Goal: Book appointment/travel/reservation

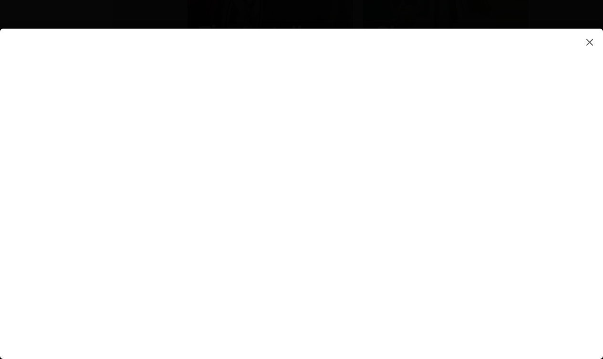
scroll to position [975, 0]
click at [592, 40] on img at bounding box center [589, 42] width 11 height 12
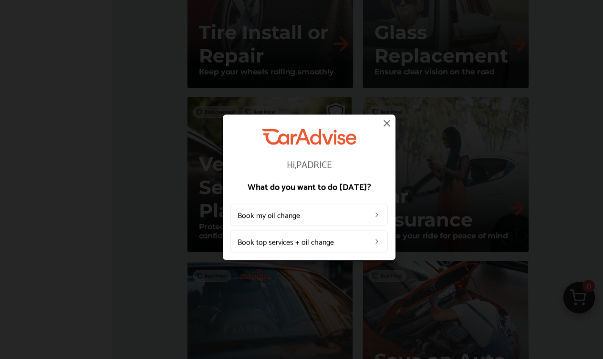
click at [391, 124] on img at bounding box center [386, 122] width 11 height 11
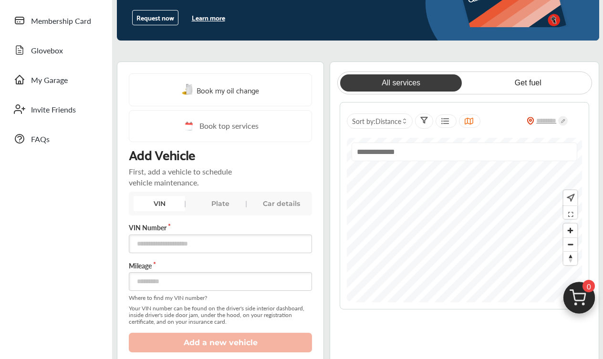
scroll to position [251, 0]
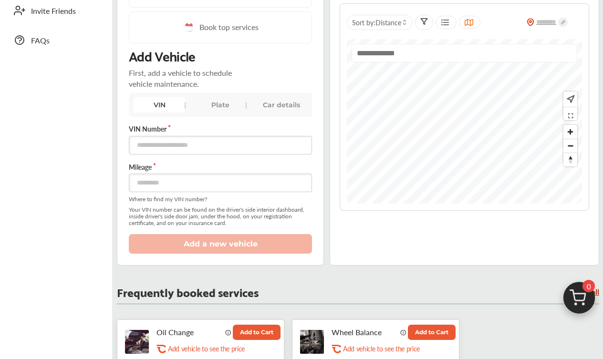
click at [272, 109] on div "Car details" at bounding box center [282, 104] width 52 height 15
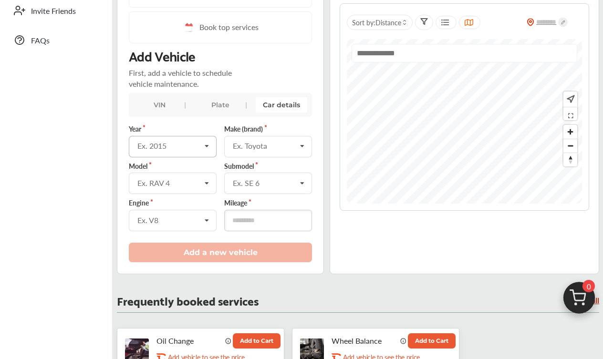
click at [200, 147] on icon at bounding box center [207, 146] width 16 height 21
type input "****"
click at [199, 171] on div "2021" at bounding box center [172, 167] width 86 height 20
click at [245, 154] on input "text" at bounding box center [268, 145] width 87 height 19
type input "****"
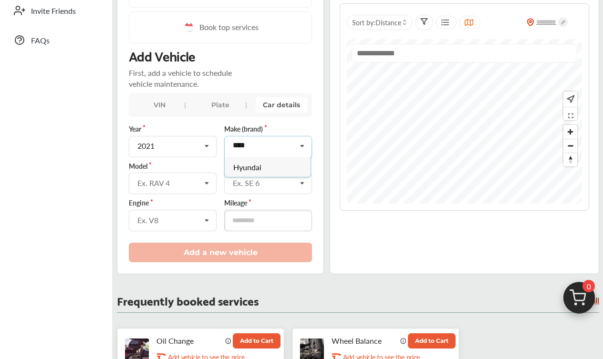
drag, startPoint x: 248, startPoint y: 173, endPoint x: 259, endPoint y: 167, distance: 13.3
click at [259, 167] on span "Hyundai" at bounding box center [247, 166] width 28 height 11
click at [180, 184] on div "Ex. RAV 4" at bounding box center [168, 183] width 63 height 8
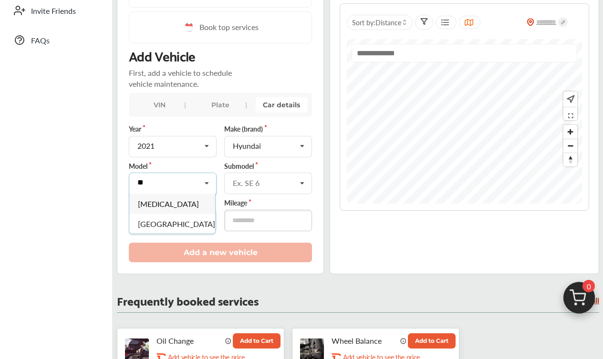
type input "**"
click at [146, 202] on span "[MEDICAL_DATA]" at bounding box center [168, 204] width 61 height 11
click at [166, 220] on div "Ex. V8" at bounding box center [168, 221] width 63 height 8
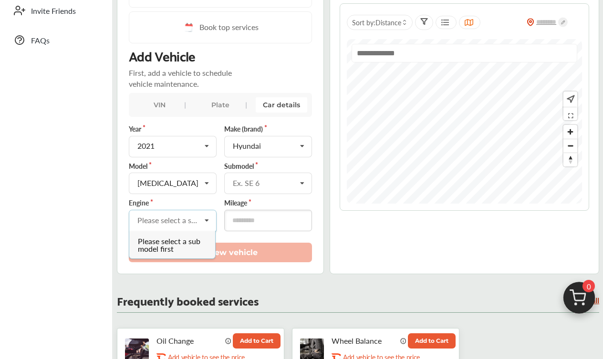
click at [183, 248] on div "Please select a sub model first" at bounding box center [172, 245] width 86 height 28
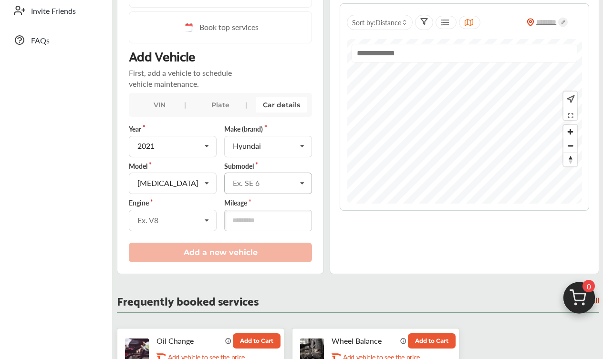
click at [243, 180] on div "Ex. SE 6" at bounding box center [264, 183] width 63 height 8
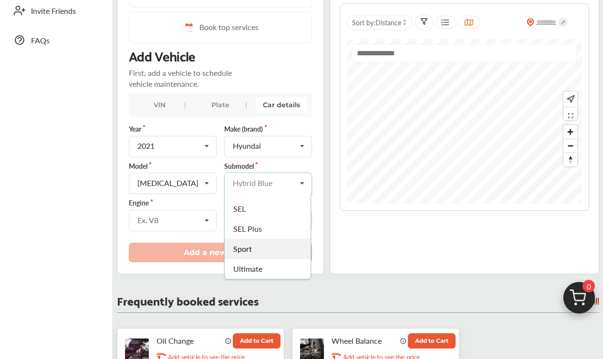
scroll to position [176, 0]
click at [253, 217] on div "SEL" at bounding box center [268, 209] width 86 height 20
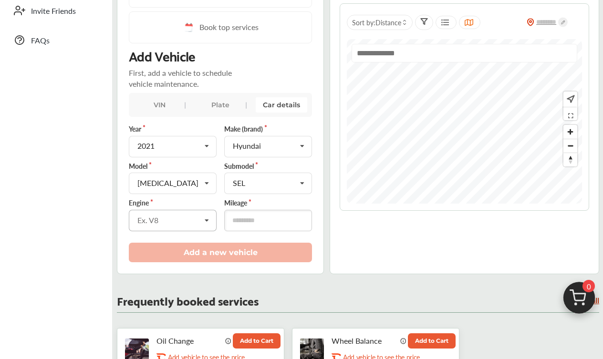
click at [201, 225] on icon at bounding box center [207, 220] width 16 height 21
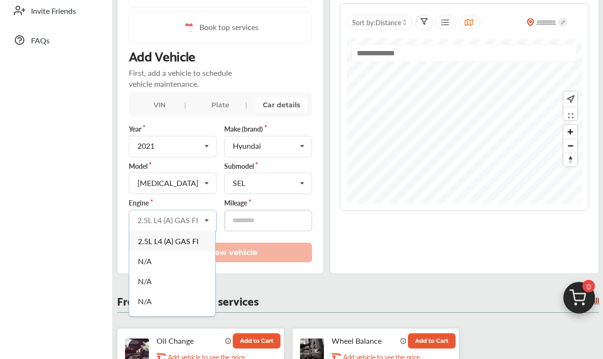
click at [193, 247] on div "2.5L L4 (A) GAS FI" at bounding box center [172, 241] width 86 height 20
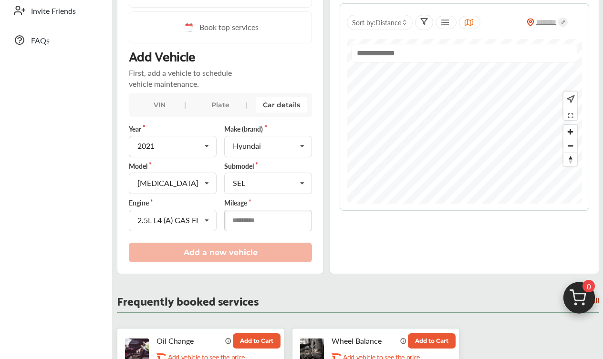
click at [238, 229] on input "number" at bounding box center [268, 220] width 88 height 21
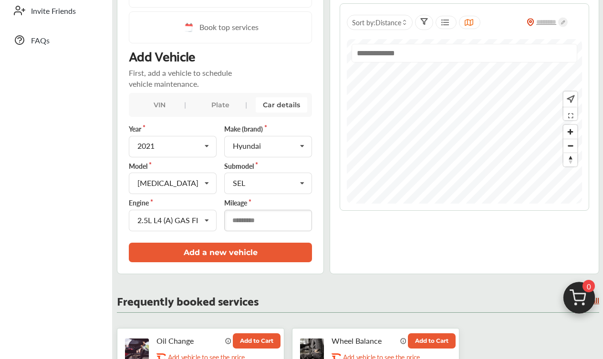
type input "*****"
click at [246, 251] on button "Add a new vehicle" at bounding box center [220, 253] width 183 height 20
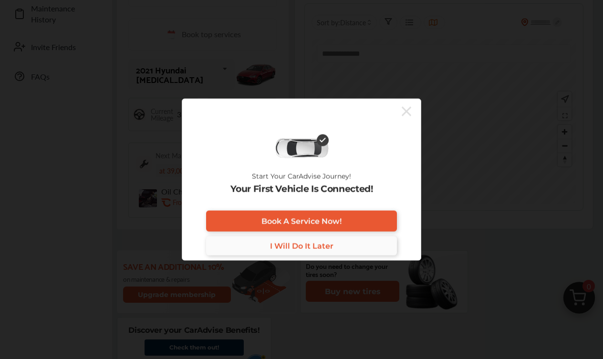
click at [286, 246] on span "I Will Do It Later" at bounding box center [301, 245] width 63 height 9
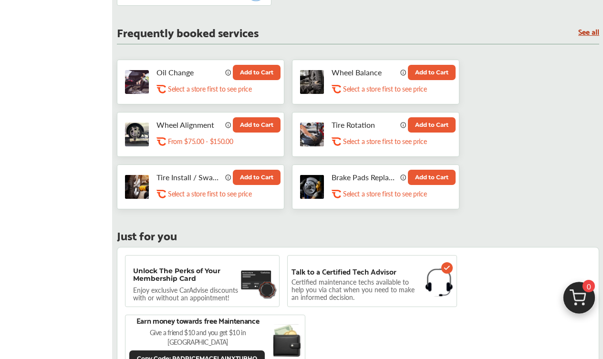
scroll to position [624, 0]
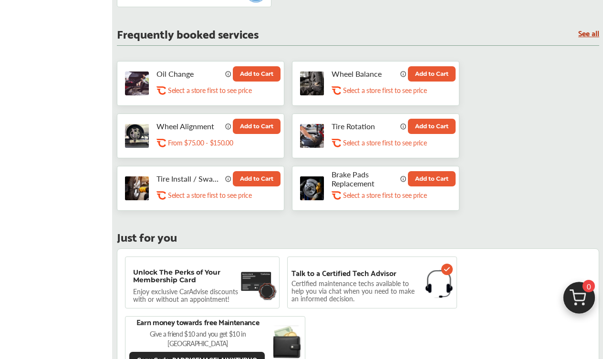
click at [345, 177] on p "Brake Pads Replacement" at bounding box center [364, 179] width 65 height 18
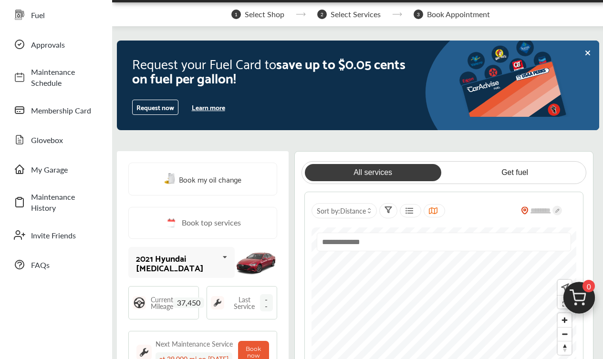
scroll to position [63, 0]
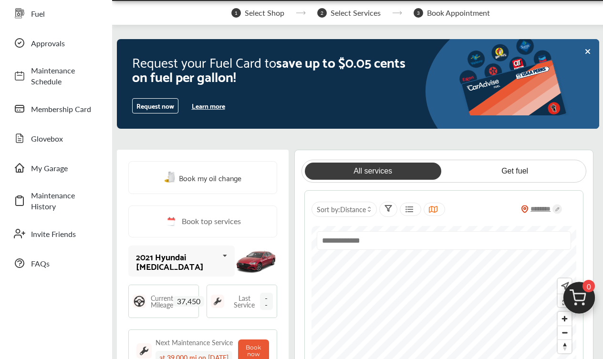
click at [538, 207] on input "text" at bounding box center [542, 209] width 26 height 9
type input "**"
type input "*****"
click at [557, 209] on icon at bounding box center [558, 209] width 10 height 10
type input "*****"
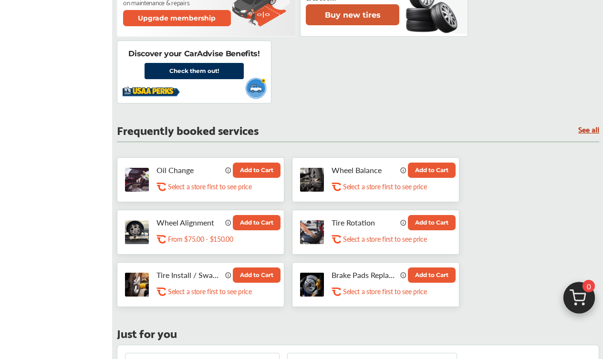
scroll to position [528, 0]
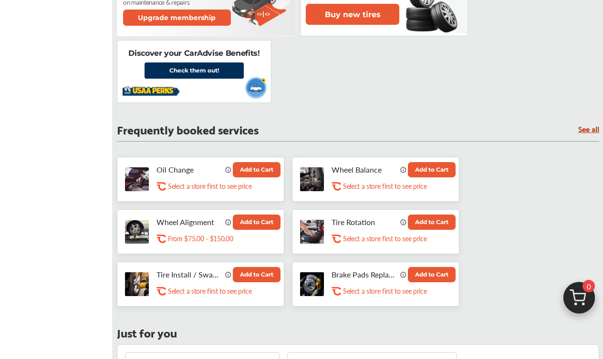
click at [350, 289] on p "Select a store first to see price" at bounding box center [385, 291] width 84 height 9
click at [340, 290] on icon at bounding box center [336, 293] width 9 height 6
click at [316, 281] on img at bounding box center [312, 285] width 24 height 24
click at [360, 269] on p "Brake Pads Replacement" at bounding box center [364, 275] width 65 height 18
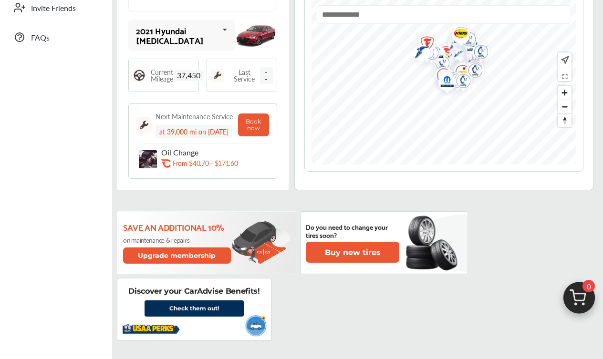
scroll to position [289, 0]
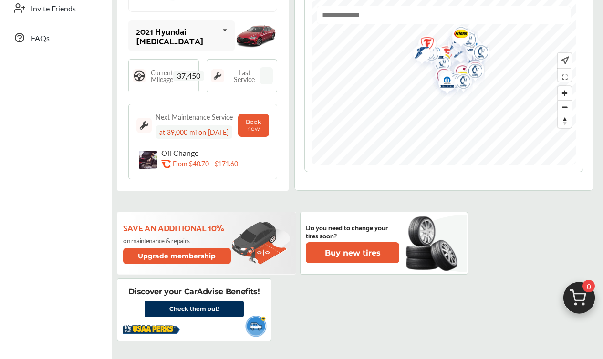
click at [250, 73] on span "Last Service" at bounding box center [244, 75] width 31 height 13
click at [273, 74] on span "--" at bounding box center [266, 75] width 13 height 17
click at [262, 120] on button "Book now" at bounding box center [253, 125] width 31 height 23
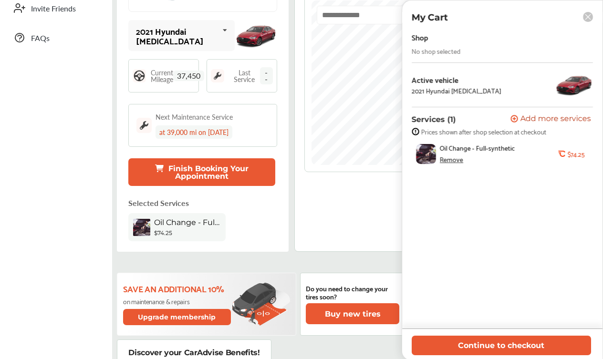
click at [444, 47] on div "No shop selected" at bounding box center [436, 51] width 49 height 8
click at [589, 17] on rect at bounding box center [588, 17] width 10 height 10
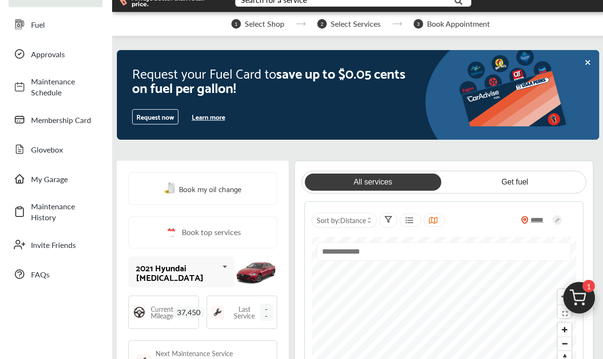
scroll to position [53, 0]
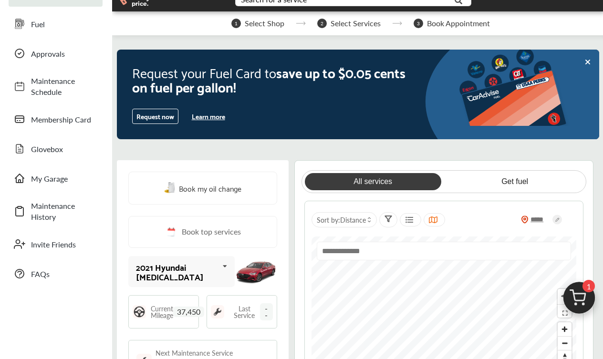
click at [403, 179] on link "All services" at bounding box center [373, 181] width 136 height 17
click at [405, 223] on icon at bounding box center [409, 220] width 9 height 8
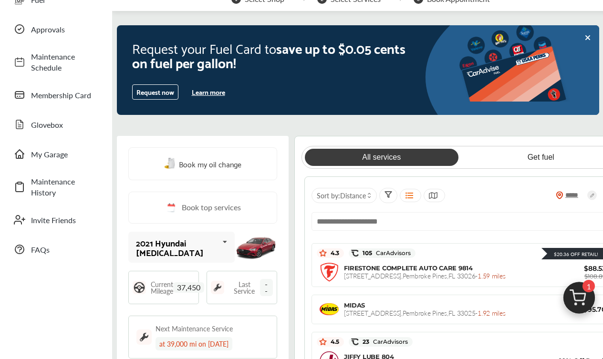
scroll to position [258, 0]
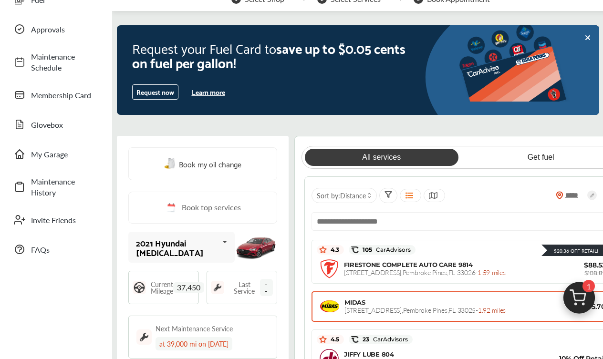
click at [407, 303] on div "MIDAS [STREET_ADDRESS] - 1.92 miles" at bounding box center [447, 307] width 204 height 16
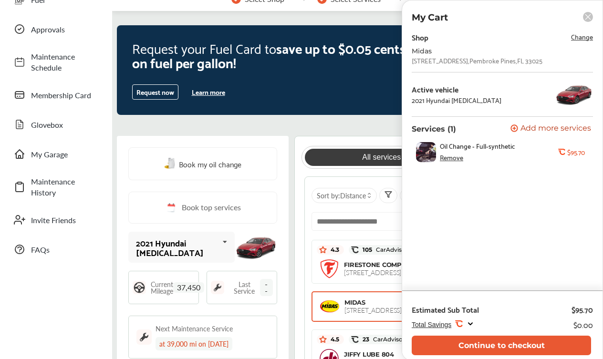
click at [587, 13] on rect at bounding box center [588, 17] width 10 height 10
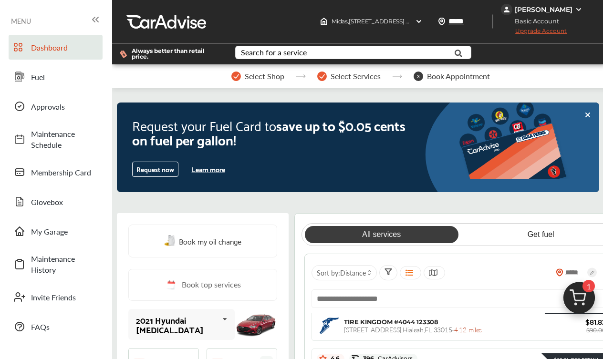
scroll to position [0, 0]
